Goal: Task Accomplishment & Management: Manage account settings

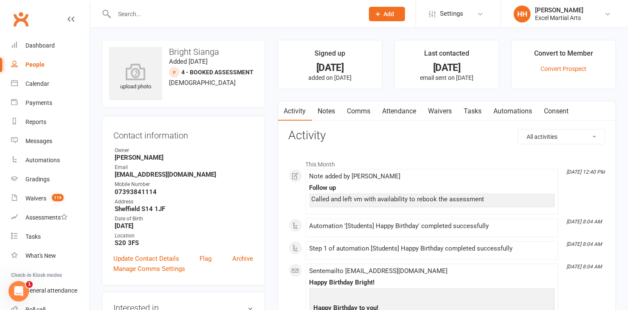
click at [128, 15] on input "text" at bounding box center [235, 14] width 246 height 12
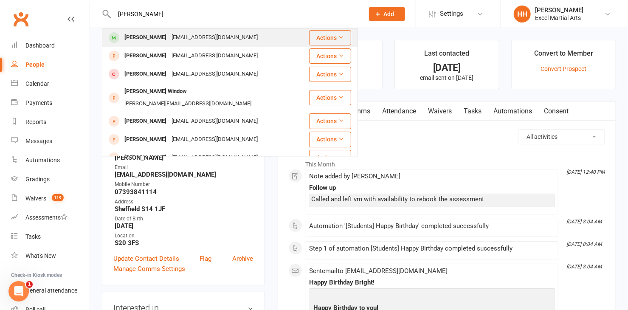
type input "[PERSON_NAME]"
click at [180, 37] on div "[EMAIL_ADDRESS][DOMAIN_NAME]" at bounding box center [214, 37] width 91 height 12
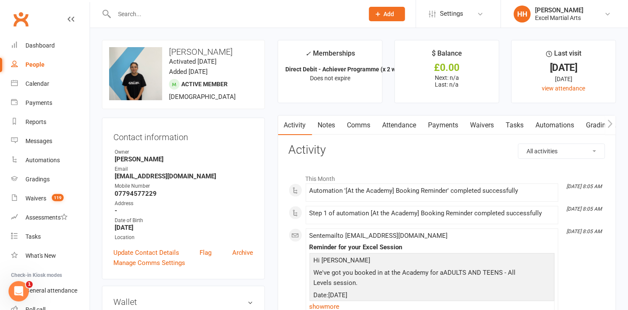
click at [444, 122] on link "Payments" at bounding box center [444, 126] width 42 height 20
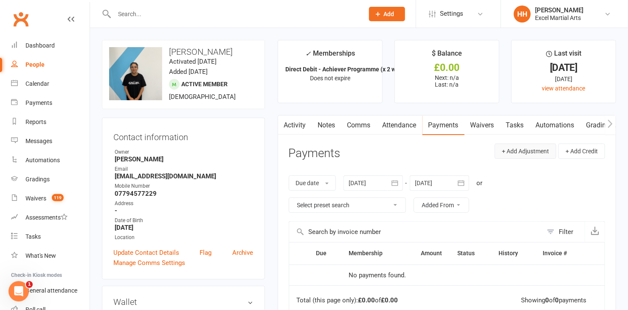
click at [504, 149] on button "+ Add Adjustment" at bounding box center [526, 151] width 62 height 15
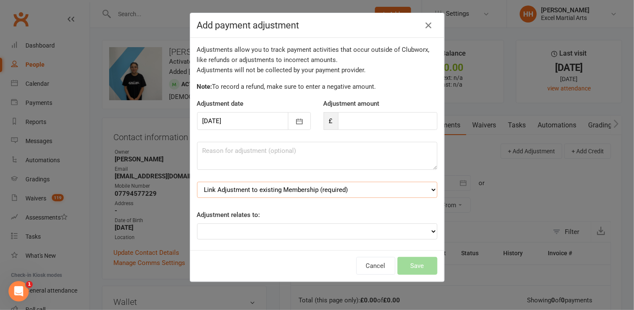
click at [425, 190] on select "Link Adjustment to existing Membership (required) Direct Debit - Achiever Progr…" at bounding box center [317, 190] width 240 height 16
click at [528, 182] on div "Add payment adjustment Adjustments allow you to track payment activities that o…" at bounding box center [317, 155] width 634 height 310
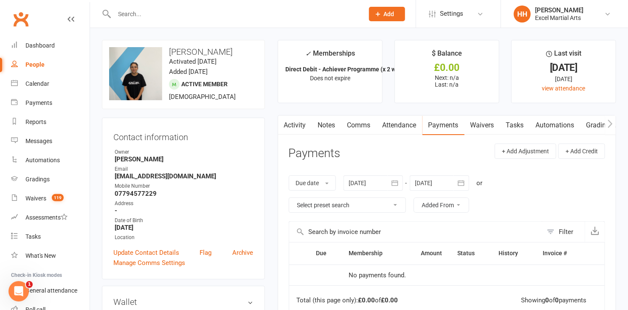
click at [444, 126] on link "Payments" at bounding box center [444, 126] width 42 height 20
click at [502, 149] on button "+ Add Adjustment" at bounding box center [526, 151] width 62 height 15
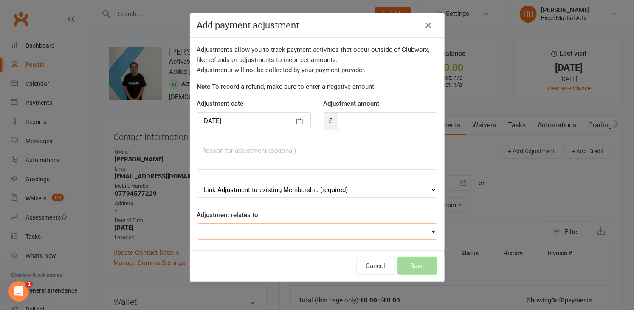
click at [423, 229] on select "Adjustment for an Autopayment Cash adjustment POS Sale adjustment Other adjustm…" at bounding box center [317, 231] width 240 height 16
click at [484, 210] on div "Add payment adjustment Adjustments allow you to track payment activities that o…" at bounding box center [317, 155] width 634 height 310
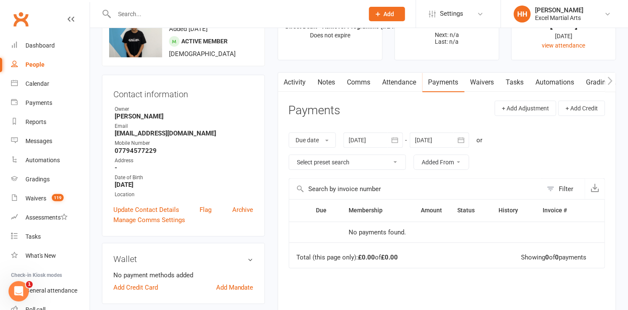
scroll to position [77, 0]
